Goal: Information Seeking & Learning: Learn about a topic

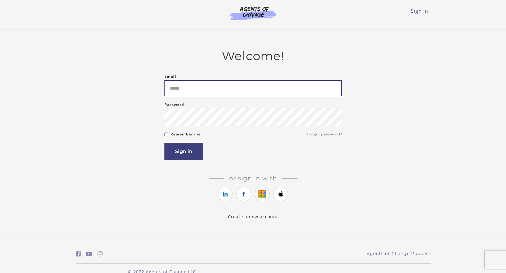
drag, startPoint x: 0, startPoint y: 0, endPoint x: 185, endPoint y: 89, distance: 205.6
click at [185, 89] on input "Email" at bounding box center [252, 88] width 177 height 16
type input "**********"
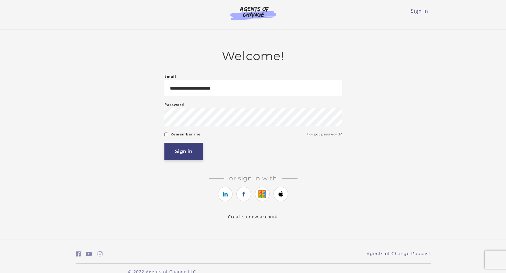
click at [190, 152] on button "Sign in" at bounding box center [183, 151] width 39 height 17
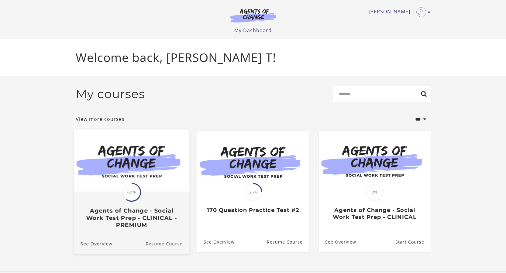
click at [163, 247] on link "Resume Course" at bounding box center [168, 244] width 44 height 20
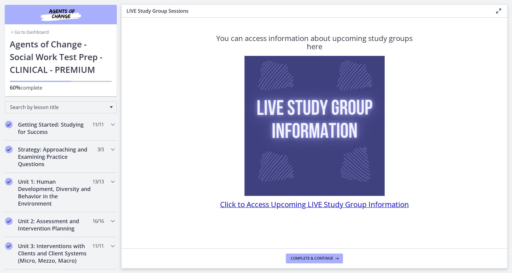
click at [54, 91] on p "60% complete" at bounding box center [61, 88] width 102 height 8
click at [40, 88] on p "60% complete" at bounding box center [61, 88] width 102 height 8
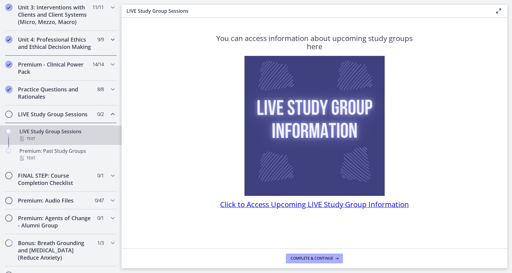
click at [78, 38] on div "Unit 4: Professional Ethics and Ethical Decision Making 9 / 9 Completed" at bounding box center [61, 43] width 112 height 25
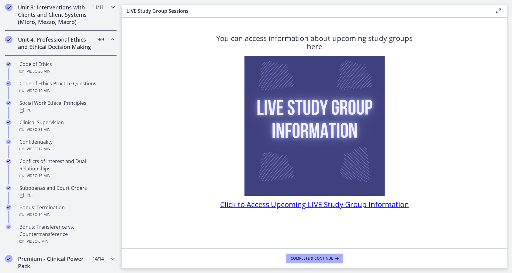
click at [109, 6] on icon "Chapters" at bounding box center [112, 7] width 7 height 7
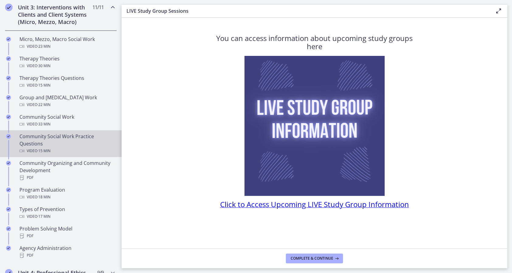
click at [57, 140] on div "Community Social Work Practice Questions Video · 15 min" at bounding box center [66, 144] width 95 height 22
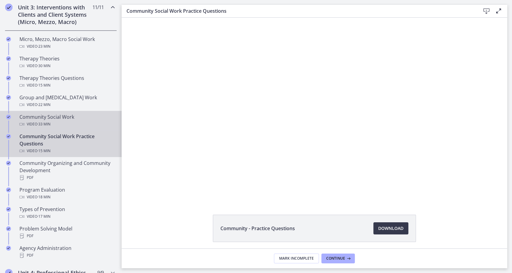
click at [61, 127] on div "Video · 33 min" at bounding box center [66, 124] width 95 height 7
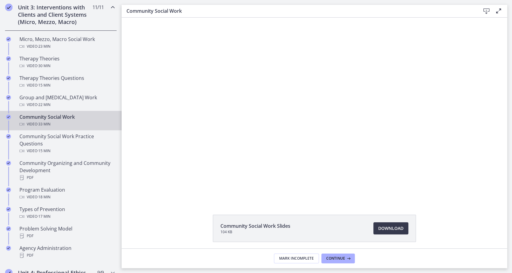
click at [410, 205] on div "Community Social Work Slides 104 KB Download Opens in a new window" at bounding box center [314, 133] width 385 height 231
click at [451, 245] on div "Community Social Work Slides 104 KB Download Opens in a new window" at bounding box center [314, 243] width 385 height 57
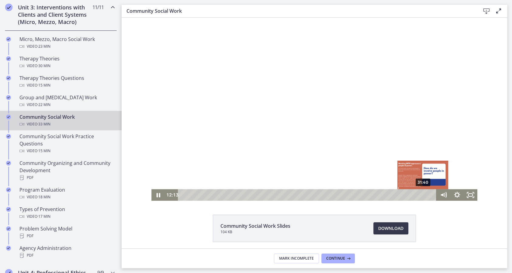
click at [420, 194] on div "31:40" at bounding box center [308, 195] width 250 height 12
click at [421, 194] on div "Playbar" at bounding box center [423, 195] width 4 height 4
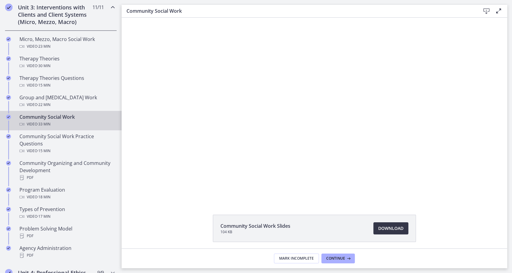
click at [388, 229] on span "Download Opens in a new window" at bounding box center [390, 228] width 25 height 7
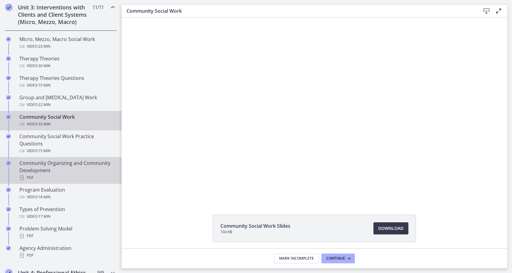
click at [73, 168] on div "Community Organizing and Community Development PDF" at bounding box center [66, 171] width 95 height 22
